Goal: Find contact information: Find contact information

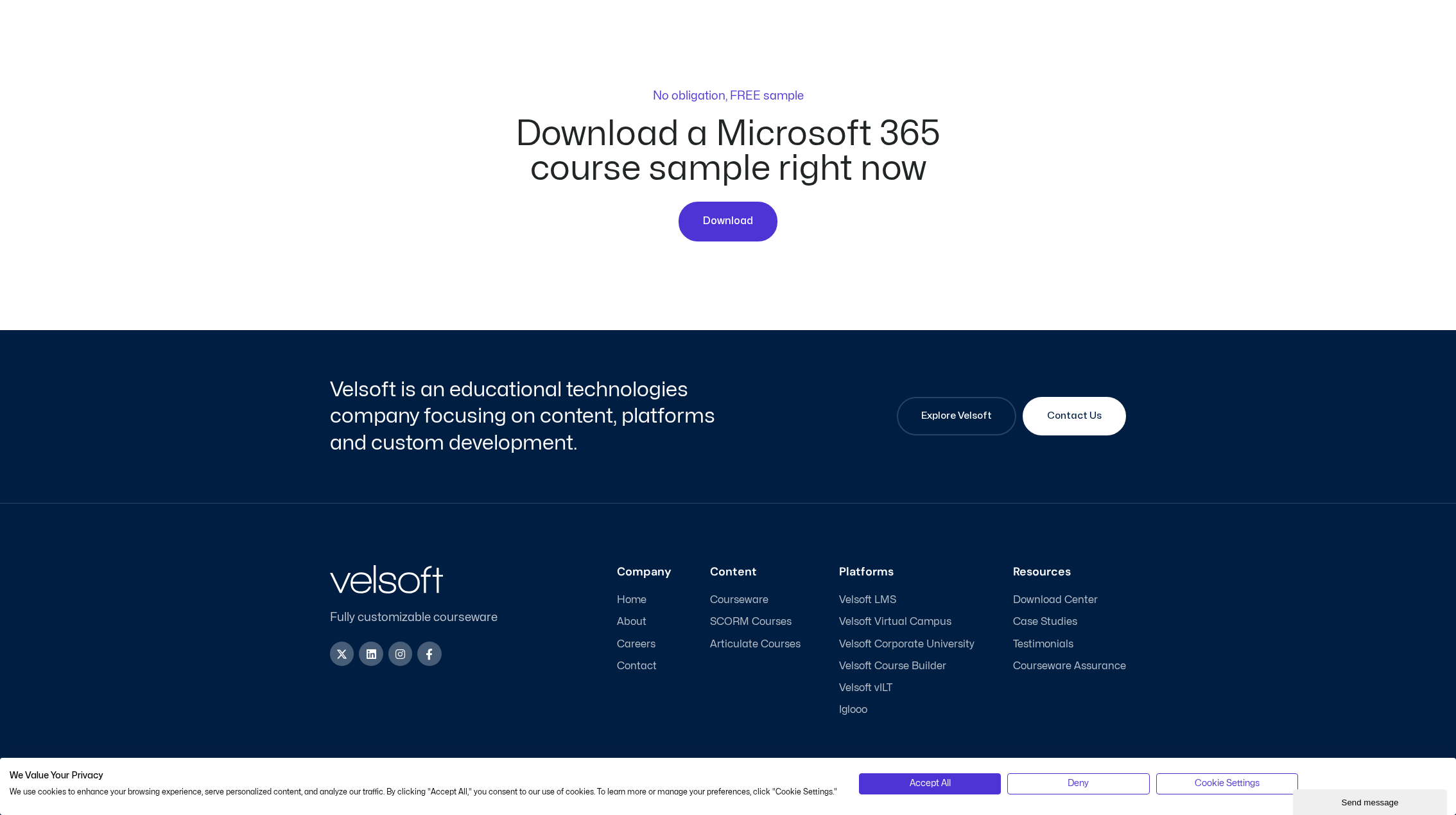
scroll to position [4399, 0]
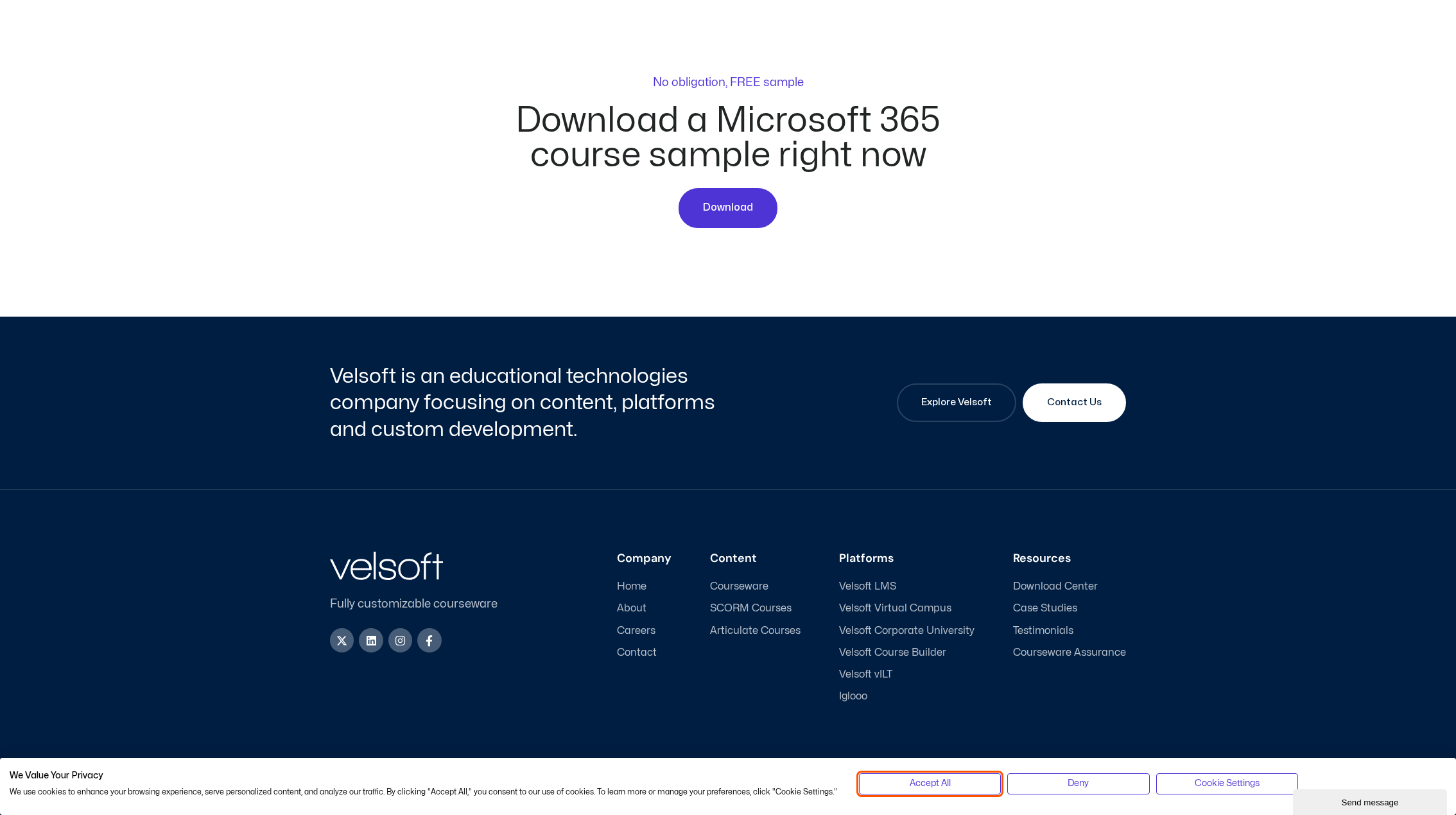
click at [958, 782] on button "Accept All" at bounding box center [931, 784] width 142 height 21
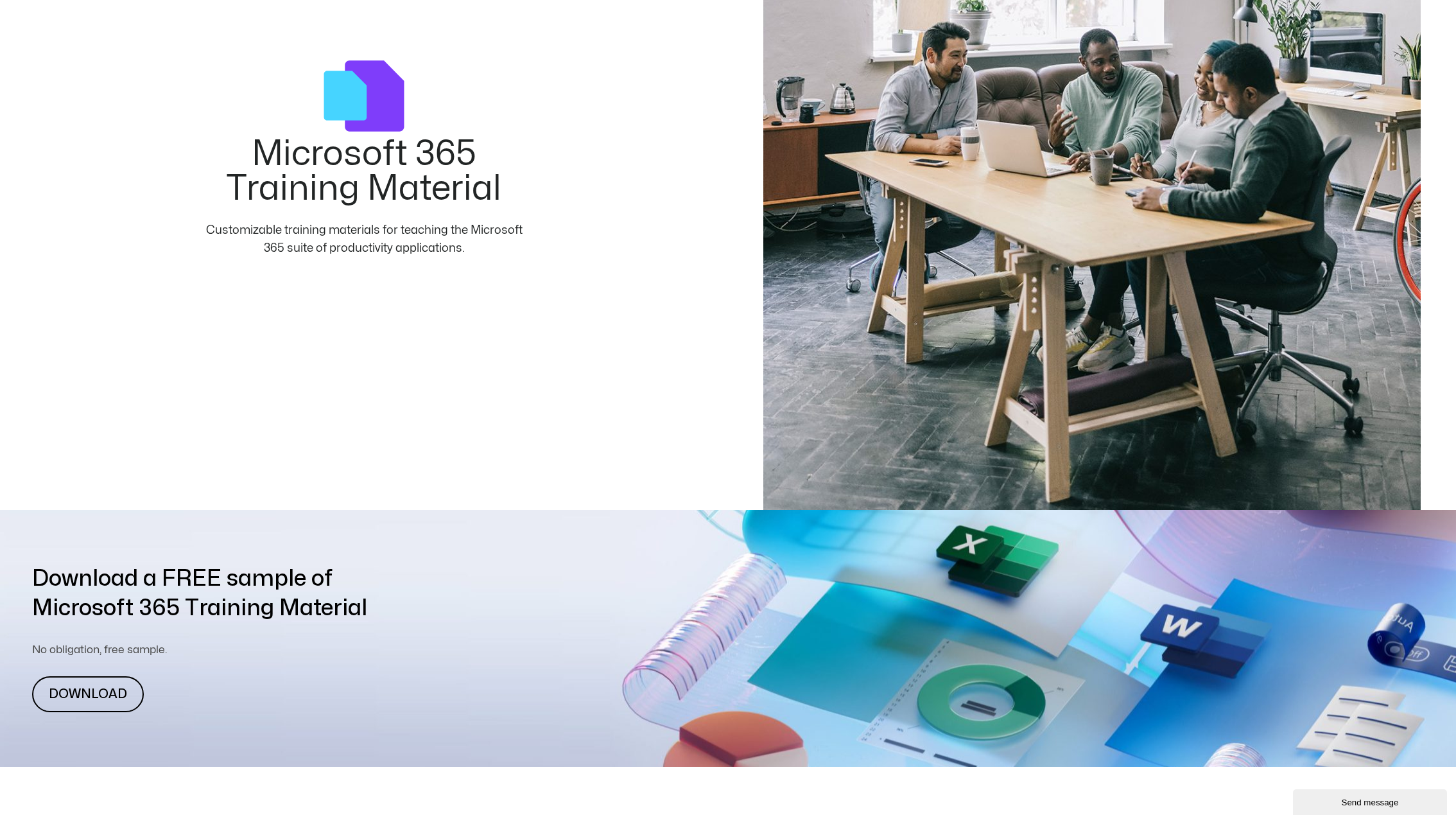
scroll to position [0, 0]
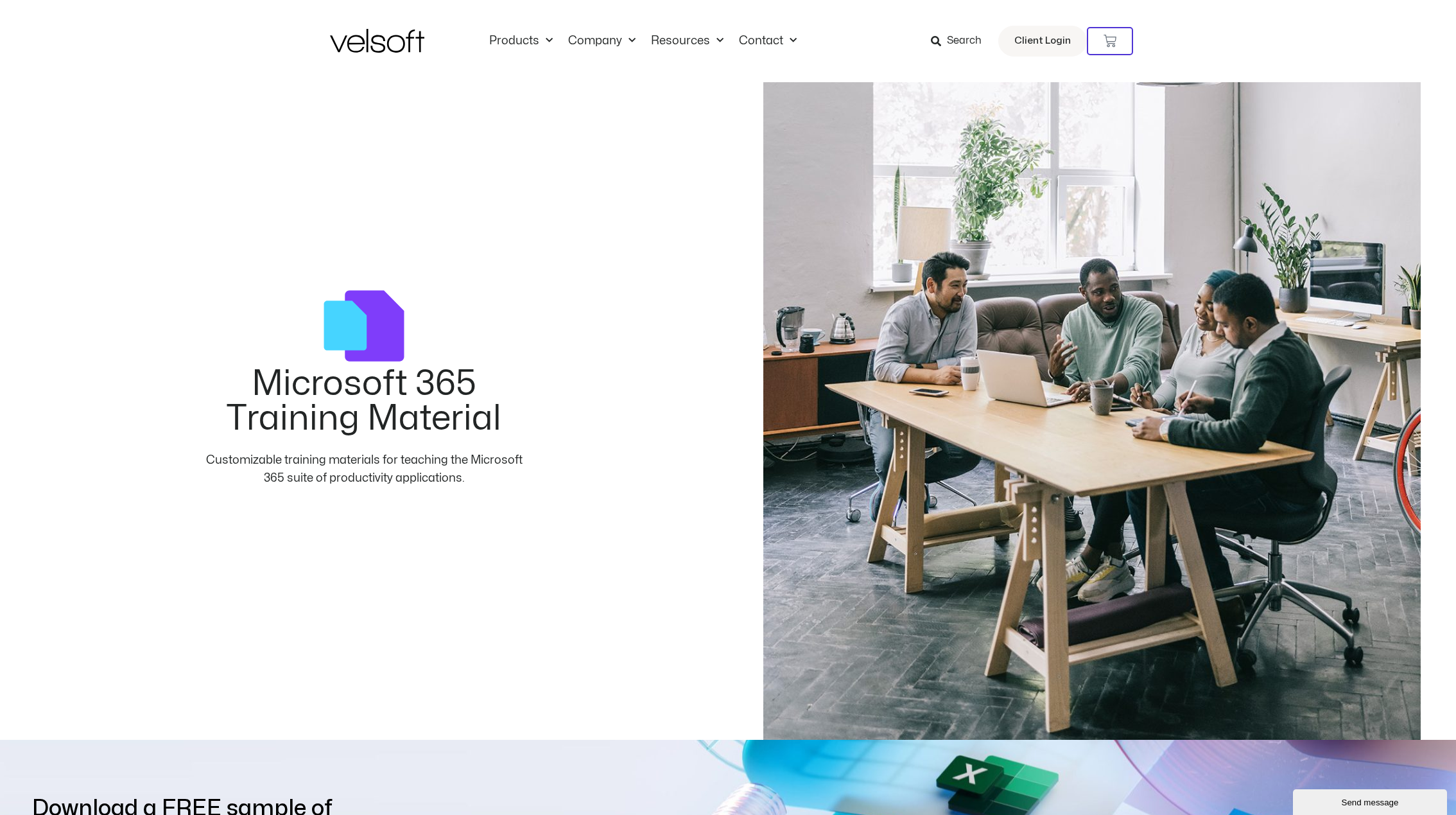
click at [340, 49] on img at bounding box center [376, 40] width 95 height 23
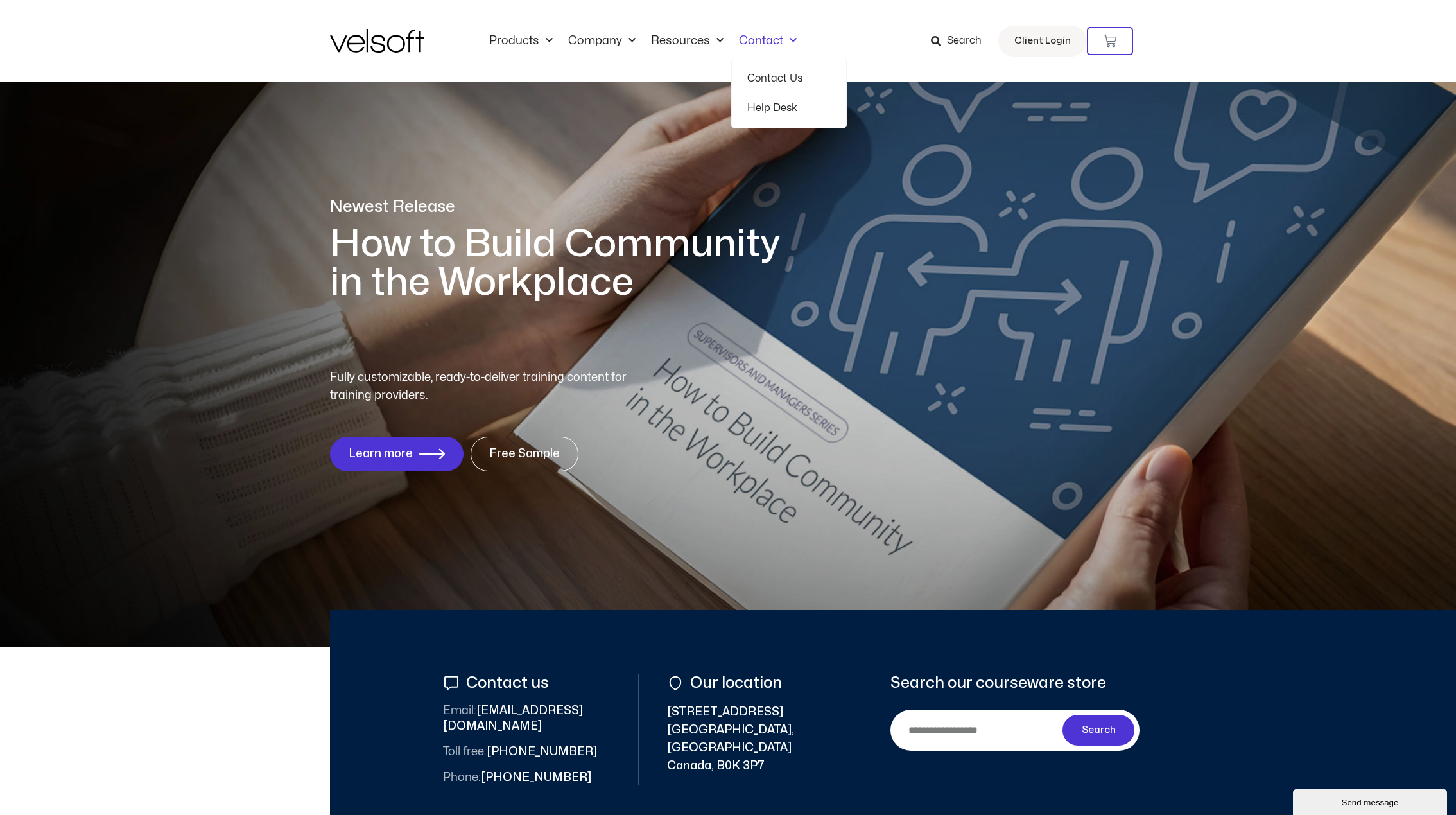
click at [773, 76] on link "Contact Us" at bounding box center [788, 79] width 83 height 30
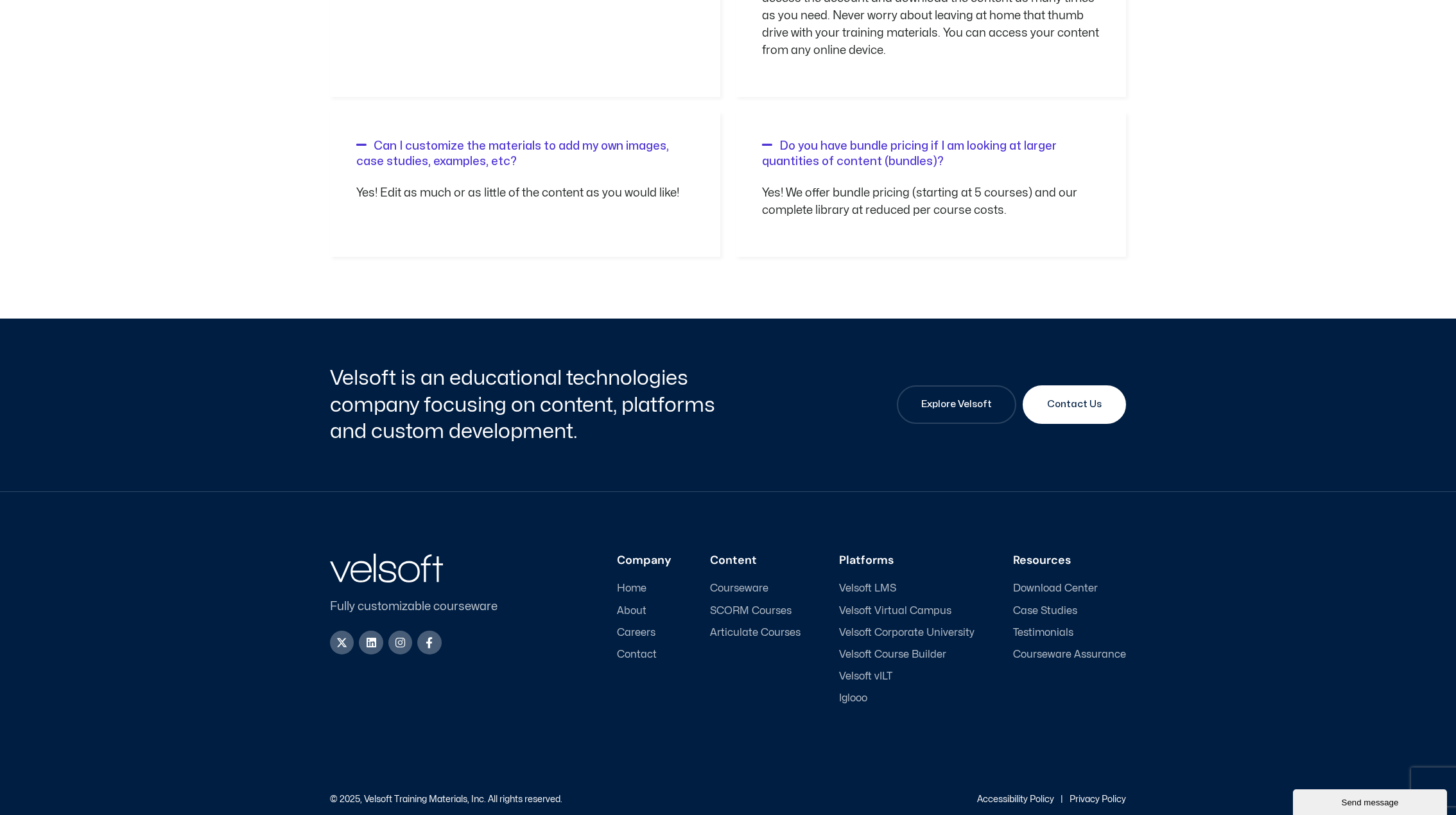
scroll to position [1650, 0]
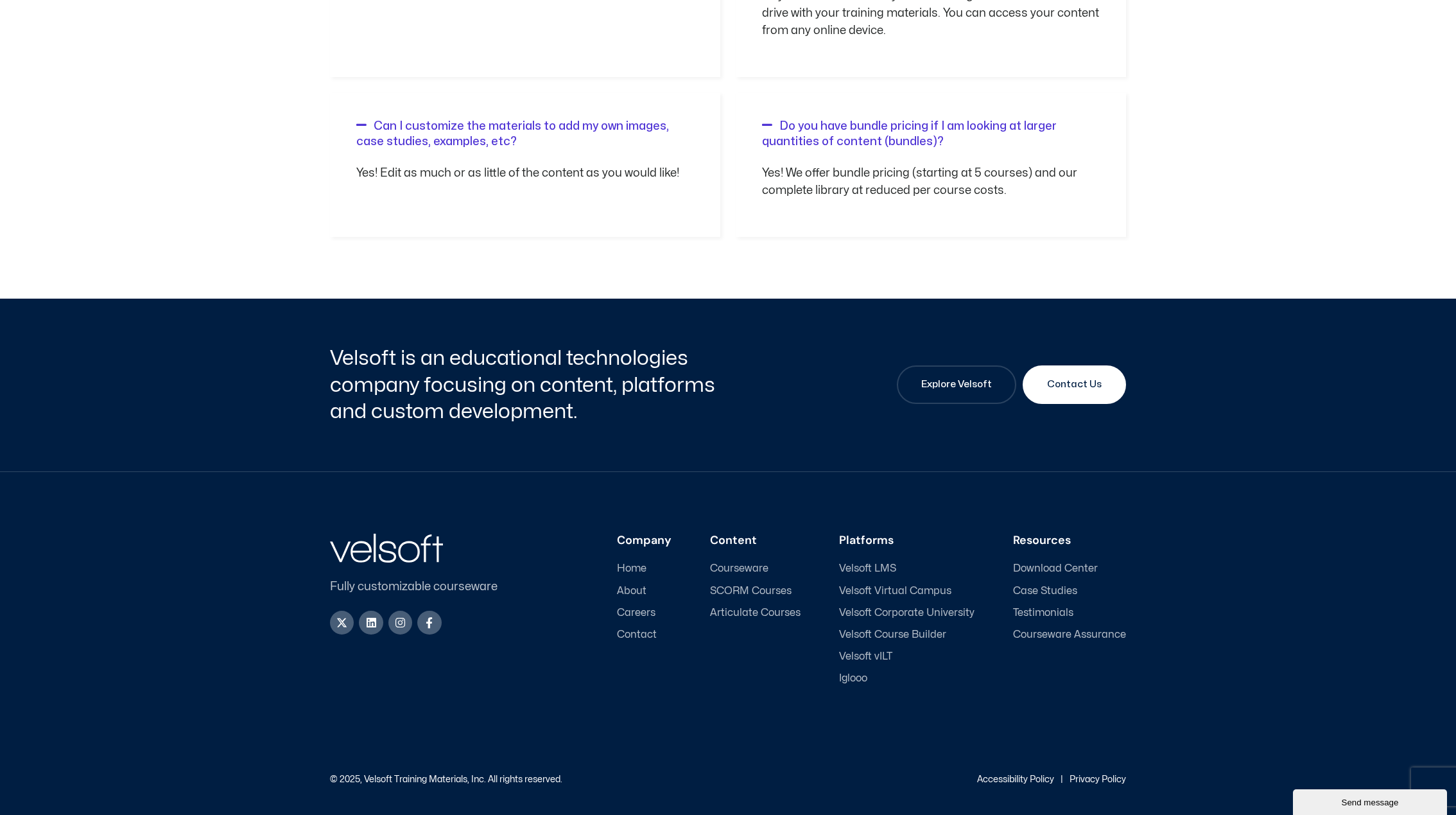
click at [644, 590] on span "About" at bounding box center [632, 591] width 30 height 12
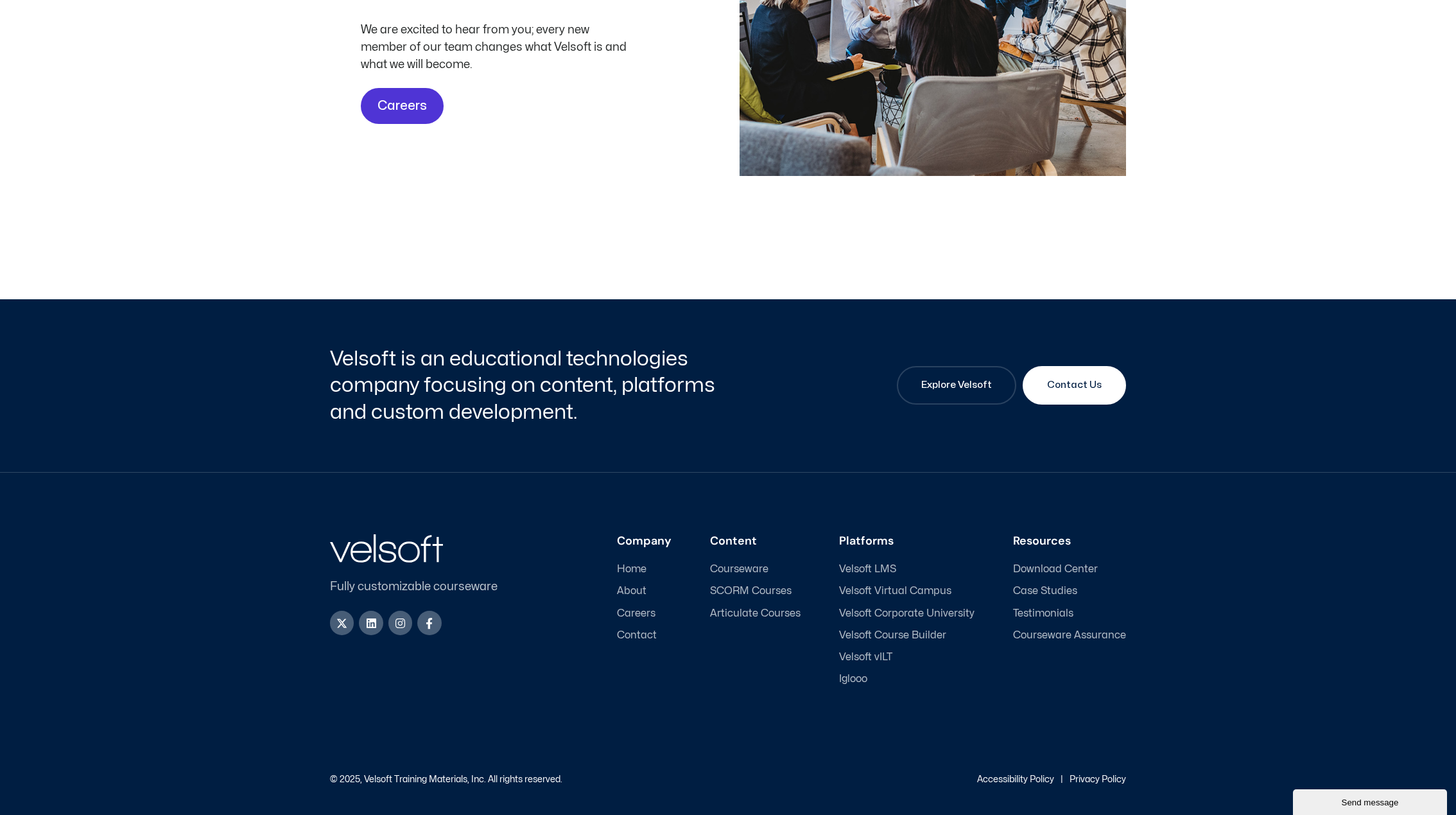
scroll to position [4042, 0]
